Goal: Task Accomplishment & Management: Use online tool/utility

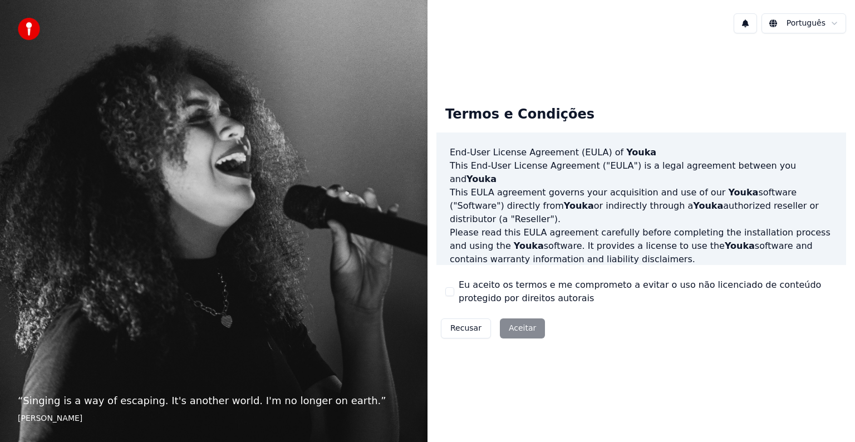
click at [523, 332] on div "Recusar Aceitar" at bounding box center [493, 328] width 113 height 29
click at [509, 326] on div "Recusar Aceitar" at bounding box center [493, 328] width 113 height 29
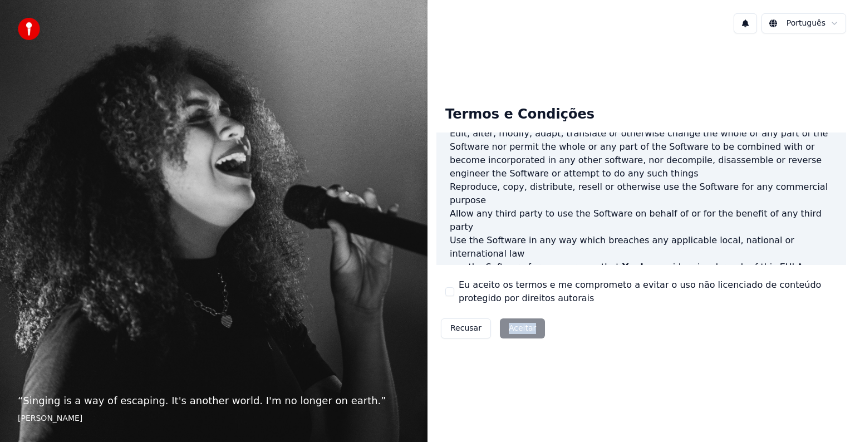
scroll to position [602, 0]
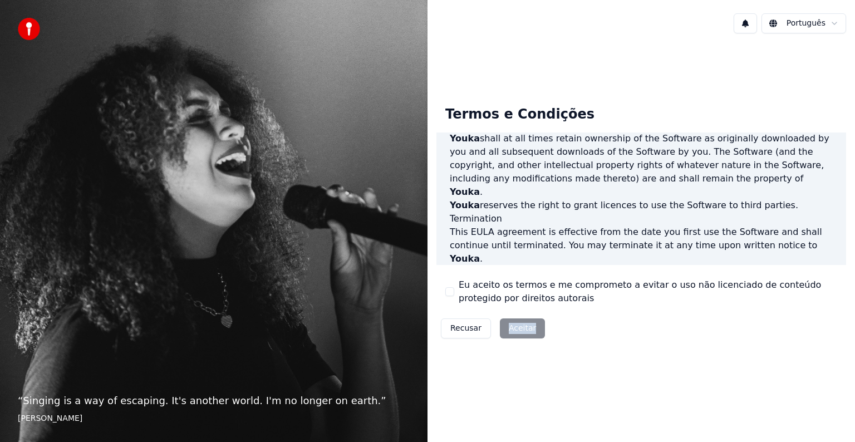
click at [521, 330] on div "Recusar Aceitar" at bounding box center [493, 328] width 113 height 29
click at [474, 290] on label "Eu aceito os termos e me comprometo a evitar o uso não licenciado de conteúdo p…" at bounding box center [648, 291] width 379 height 27
click at [454, 290] on button "Eu aceito os termos e me comprometo a evitar o uso não licenciado de conteúdo p…" at bounding box center [449, 291] width 9 height 9
click at [512, 328] on button "Aceitar" at bounding box center [522, 329] width 45 height 20
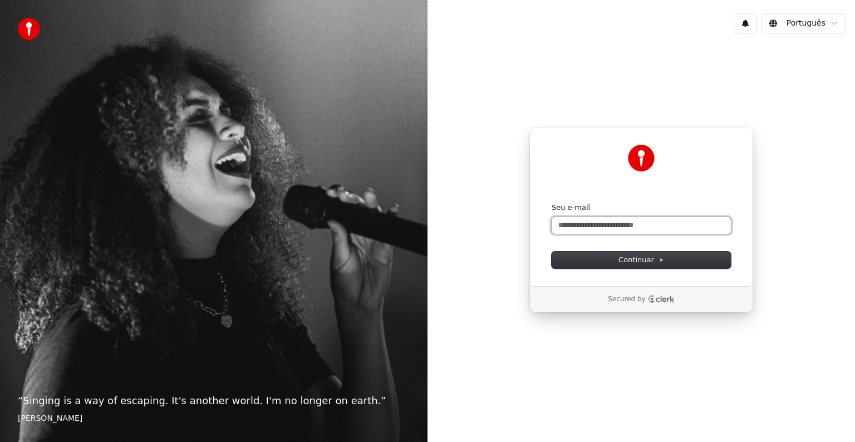
click at [602, 226] on input "Seu e-mail" at bounding box center [641, 225] width 179 height 17
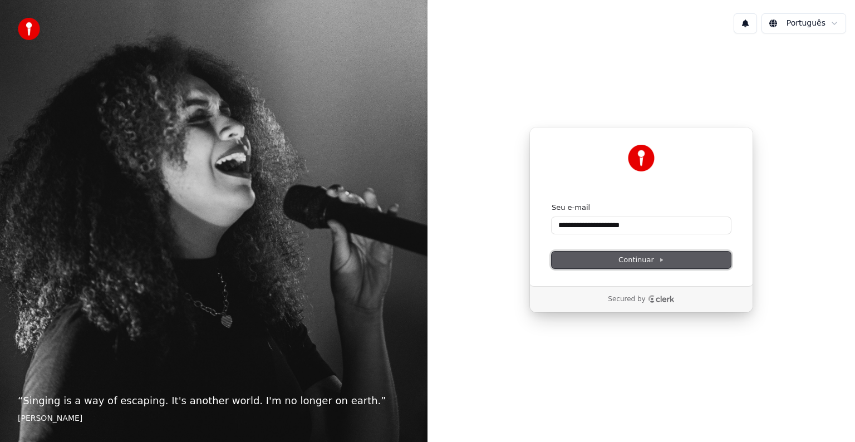
click at [628, 258] on span "Continuar" at bounding box center [642, 260] width 46 height 10
type input "**********"
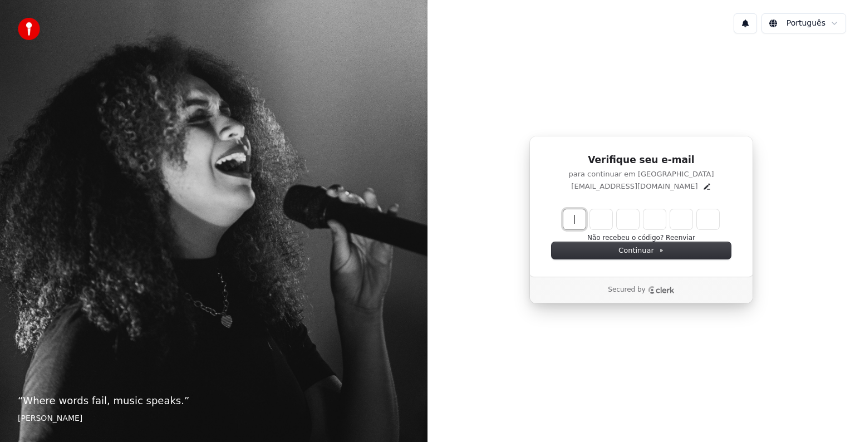
click at [577, 221] on input "Enter verification code" at bounding box center [653, 219] width 178 height 20
type input "******"
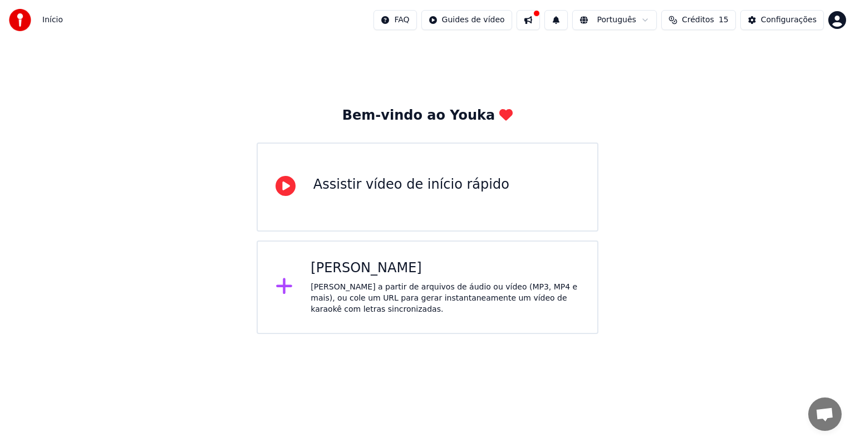
click at [835, 47] on div "Bem-vindo ao Youka Assistir vídeo de início rápido Criar Karaokê Crie karaokê a…" at bounding box center [427, 187] width 855 height 294
click at [374, 187] on div "Assistir vídeo de início rápido" at bounding box center [411, 185] width 196 height 18
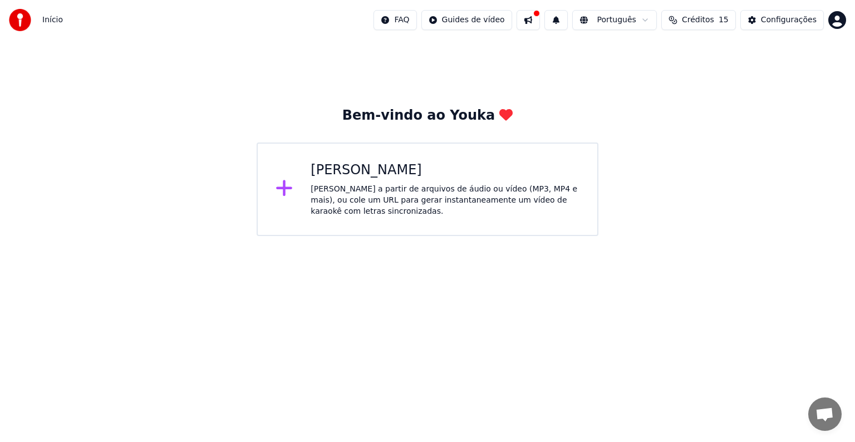
click at [372, 190] on div "[PERSON_NAME] a partir de arquivos de áudio ou vídeo (MP3, MP4 e mais), ou cole…" at bounding box center [445, 200] width 269 height 33
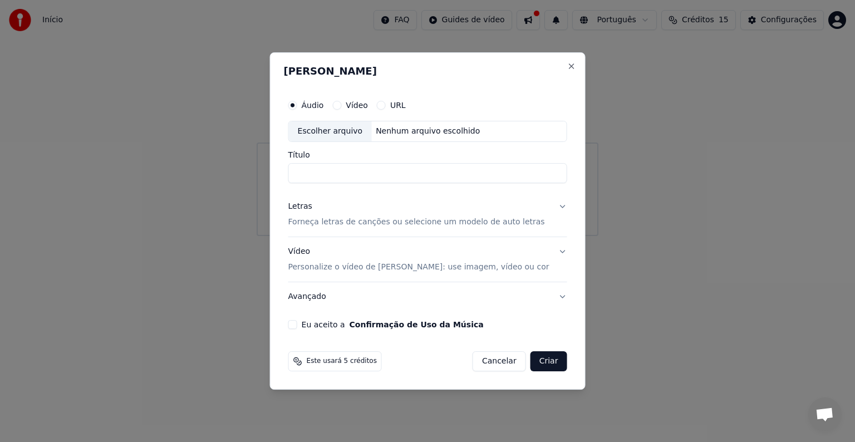
click at [386, 104] on button "URL" at bounding box center [381, 105] width 9 height 9
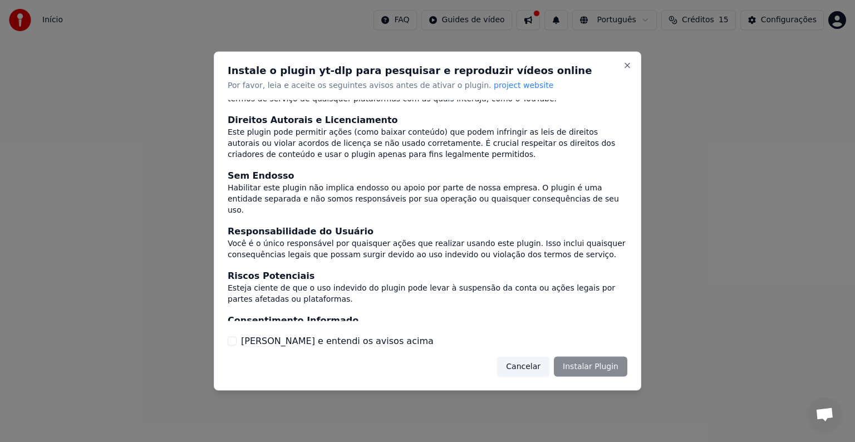
scroll to position [48, 0]
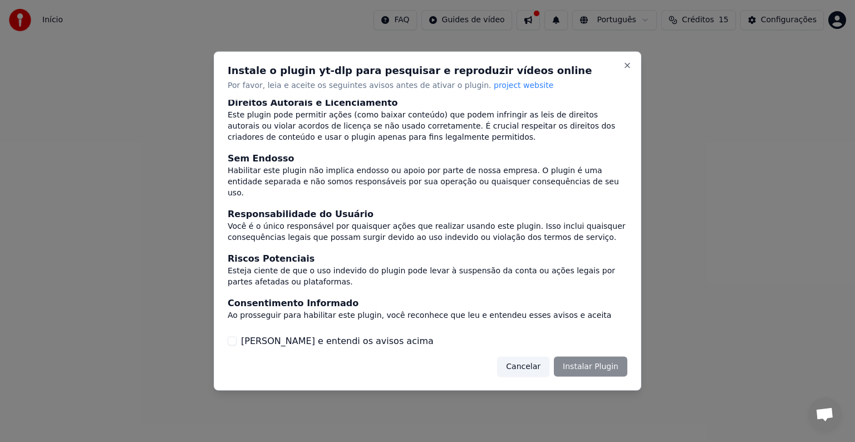
click at [330, 340] on label "[PERSON_NAME] e entendi os avisos acima" at bounding box center [337, 340] width 193 height 13
click at [237, 340] on button "[PERSON_NAME] e entendi os avisos acima" at bounding box center [232, 340] width 9 height 9
click at [602, 369] on button "Instalar Plugin" at bounding box center [591, 366] width 74 height 20
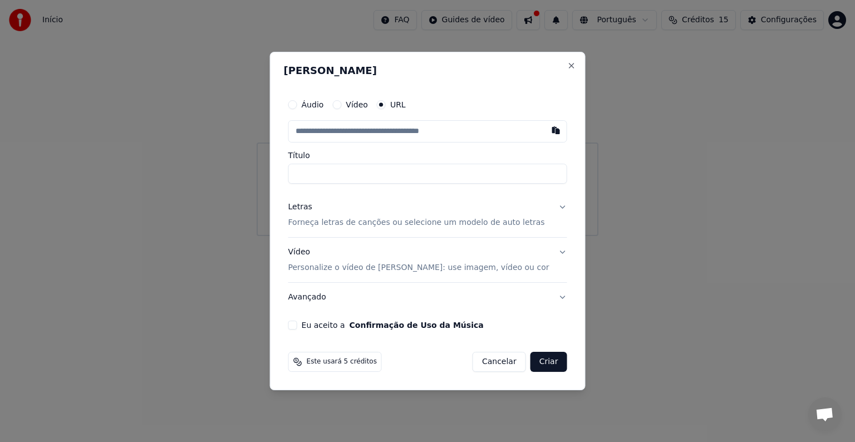
click at [361, 134] on input "text" at bounding box center [427, 131] width 279 height 22
click at [383, 134] on input "text" at bounding box center [427, 131] width 279 height 22
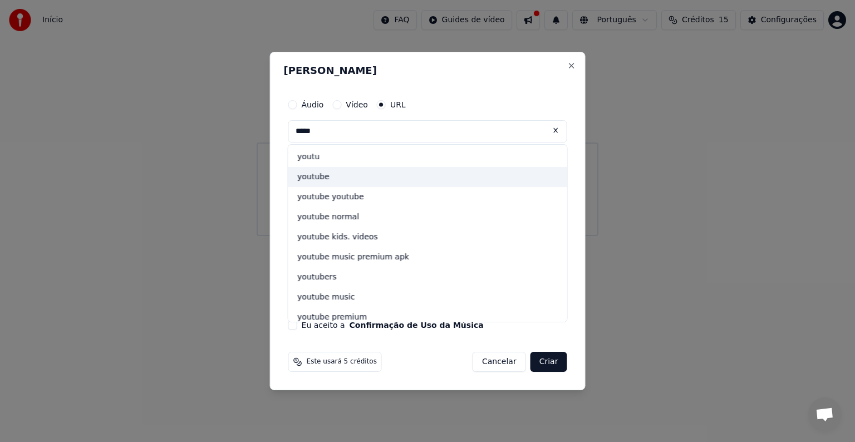
click at [336, 178] on div "youtube" at bounding box center [427, 177] width 279 height 20
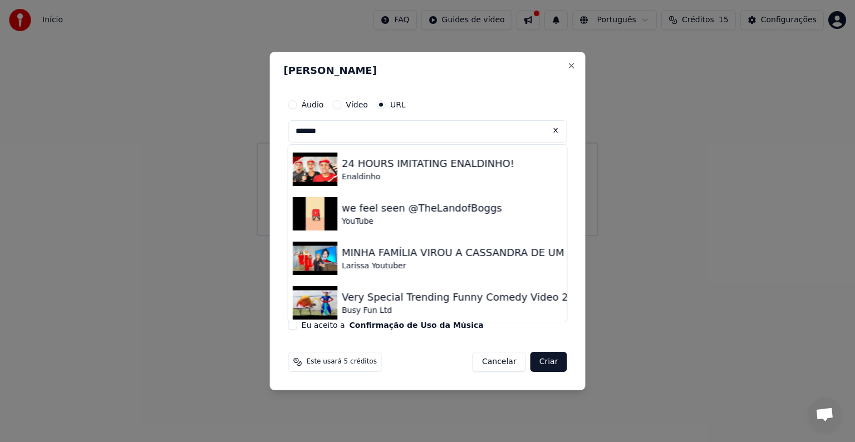
click at [372, 133] on input "*******" at bounding box center [427, 131] width 279 height 22
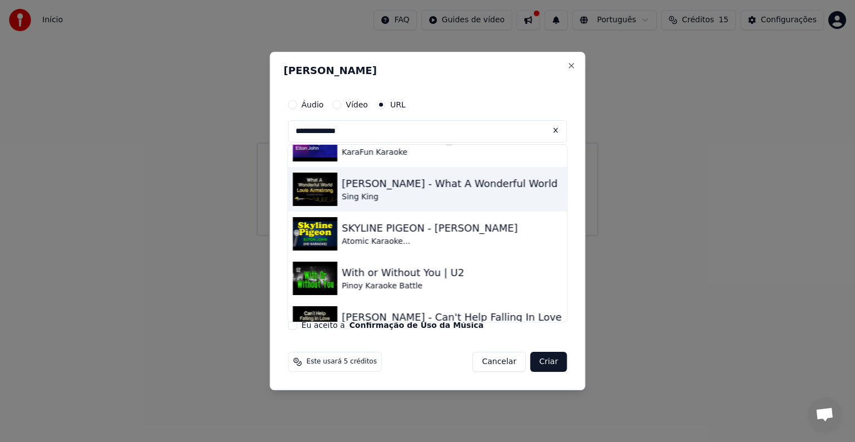
scroll to position [167, 0]
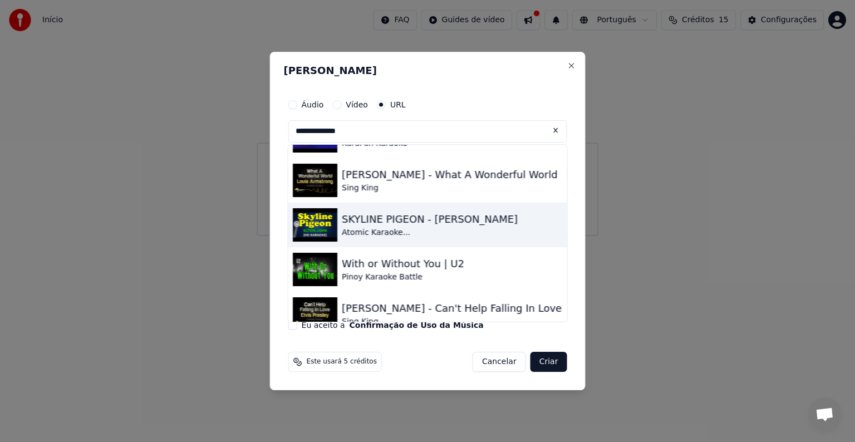
click at [408, 221] on div "SKYLINE PIGEON - [PERSON_NAME]" at bounding box center [430, 220] width 176 height 16
type input "**********"
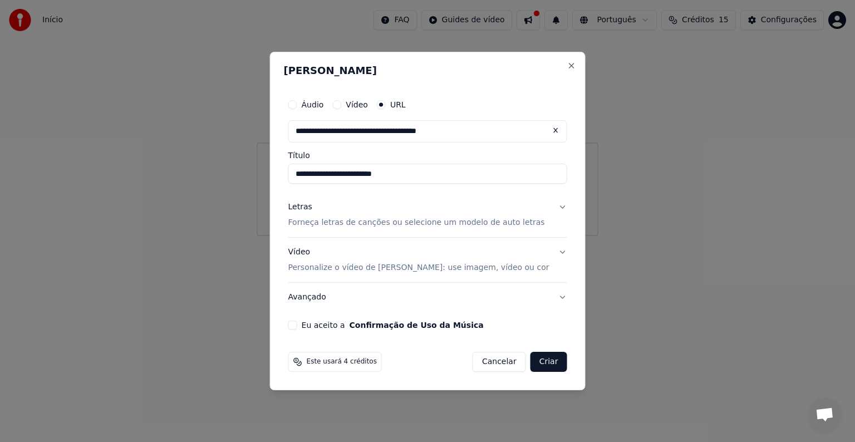
click at [532, 365] on button "Criar" at bounding box center [549, 362] width 37 height 20
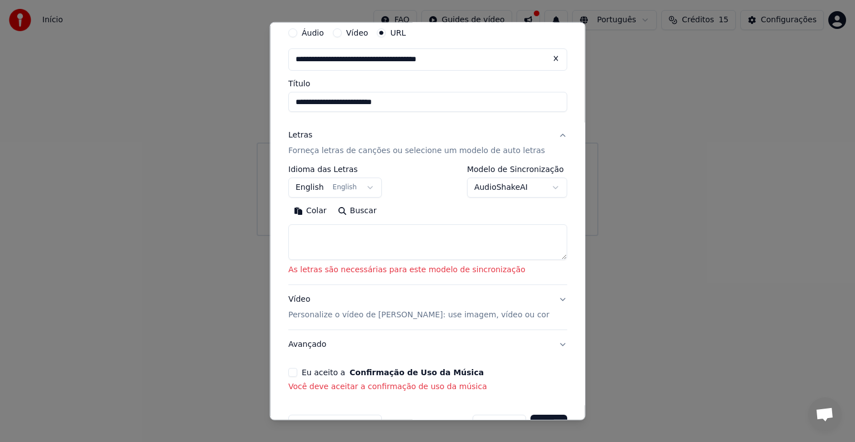
scroll to position [75, 0]
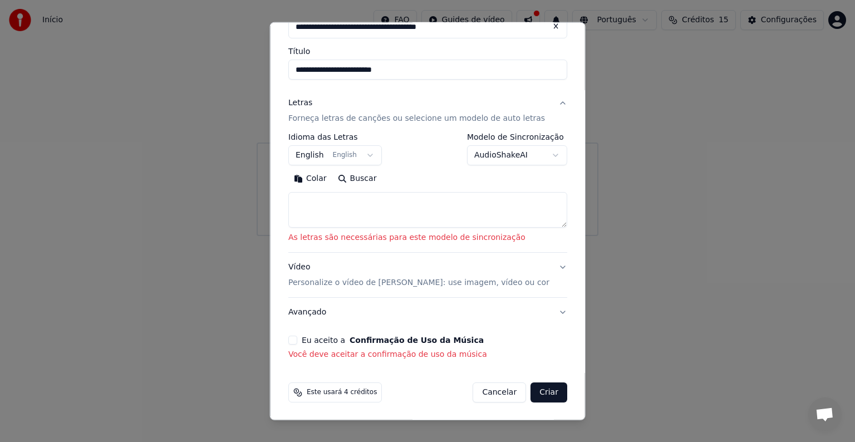
click at [494, 388] on button "Cancelar" at bounding box center [499, 393] width 53 height 20
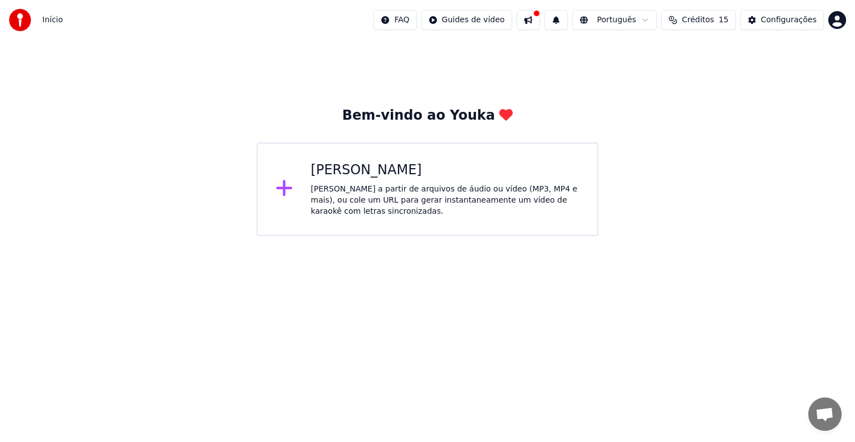
click at [376, 217] on div "Criar Karaokê Crie karaokê a partir de arquivos de áudio ou vídeo (MP3, MP4 e m…" at bounding box center [428, 190] width 342 height 94
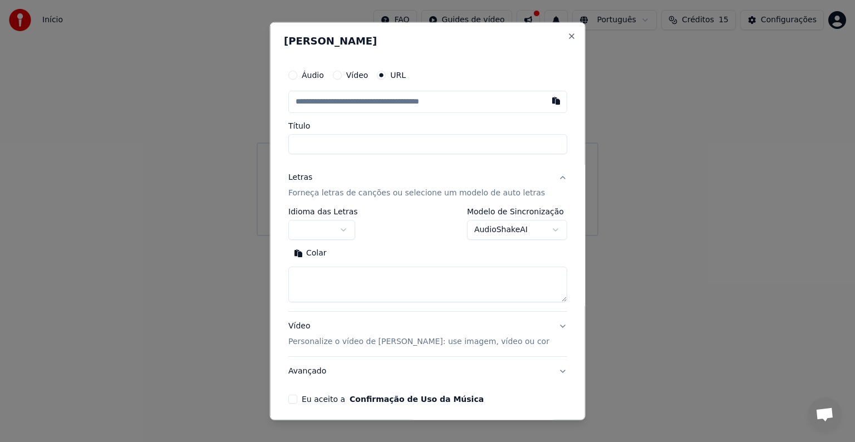
click at [341, 76] on button "Vídeo" at bounding box center [336, 75] width 9 height 9
click at [567, 33] on button "Close" at bounding box center [571, 36] width 9 height 9
select select
